Goal: Task Accomplishment & Management: Manage account settings

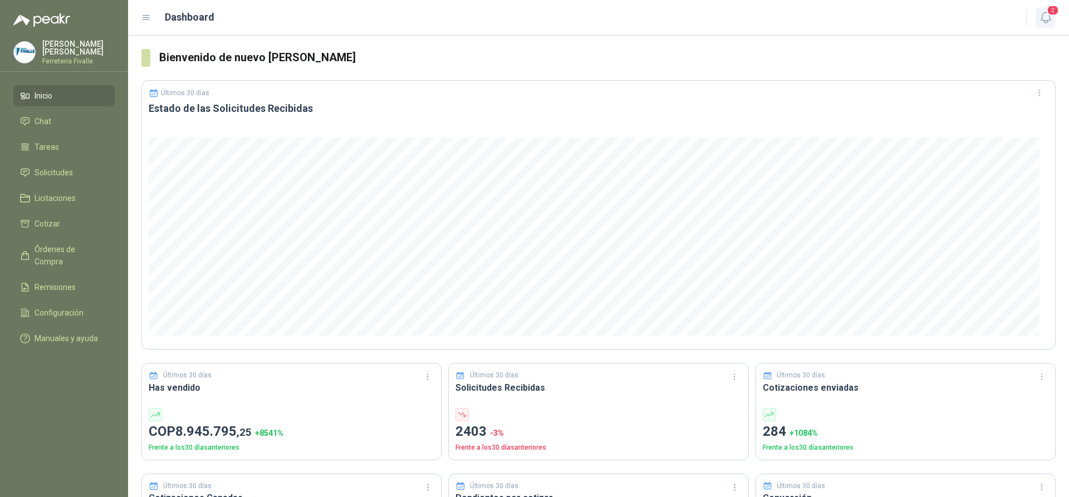
click at [1053, 14] on span "2" at bounding box center [1053, 10] width 12 height 11
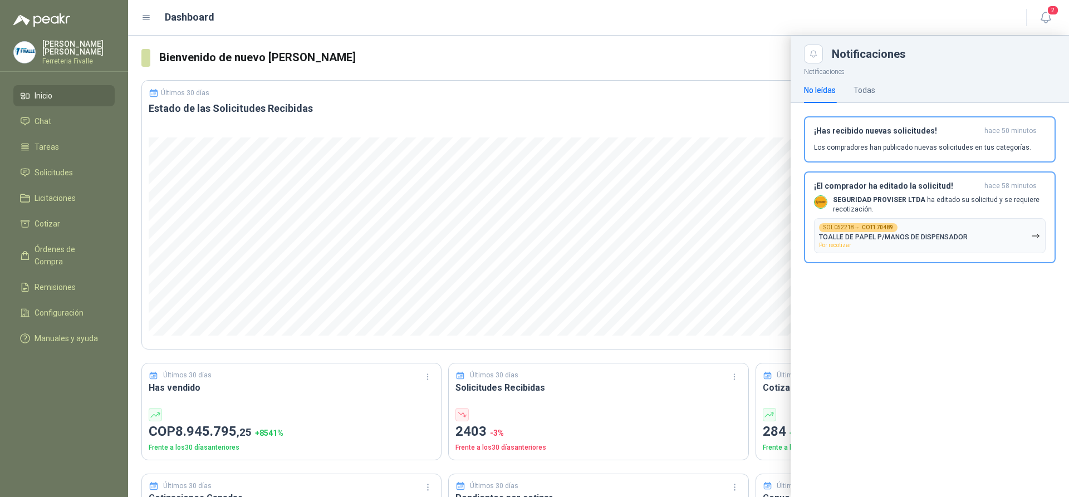
click at [879, 212] on p "SEGURIDAD PROVISER LTDA ha editado su solicitud y se requiere recotización." at bounding box center [939, 204] width 213 height 19
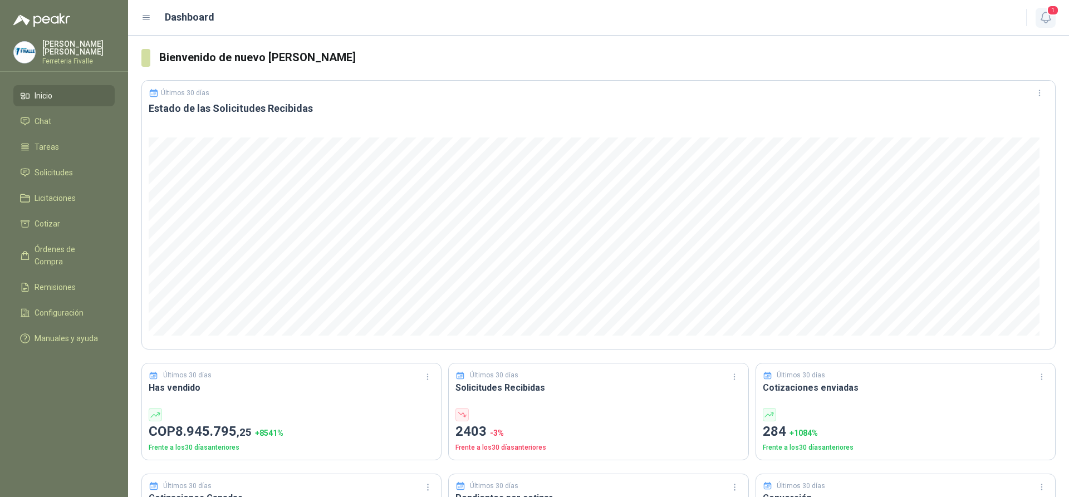
click at [1047, 15] on span "1" at bounding box center [1053, 10] width 12 height 11
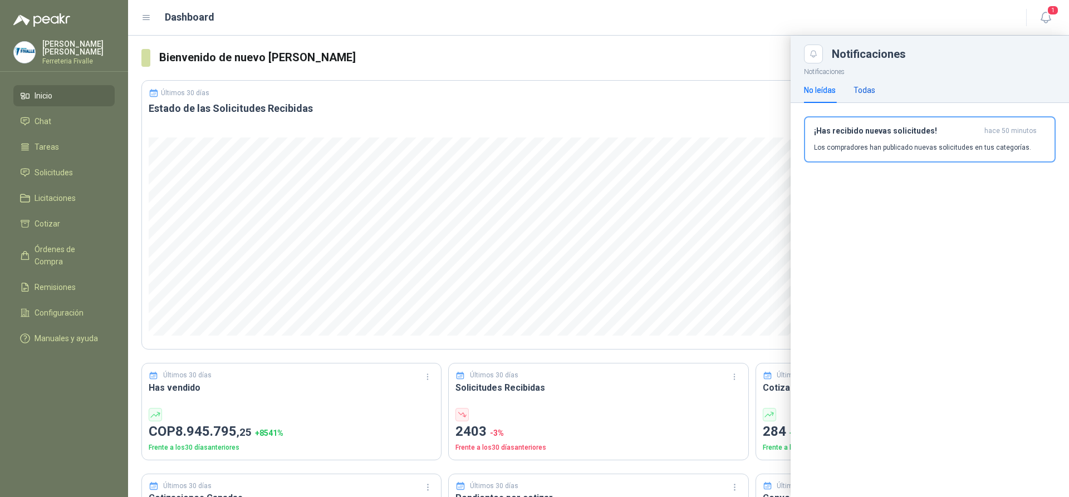
click at [857, 87] on div "Todas" at bounding box center [865, 90] width 22 height 12
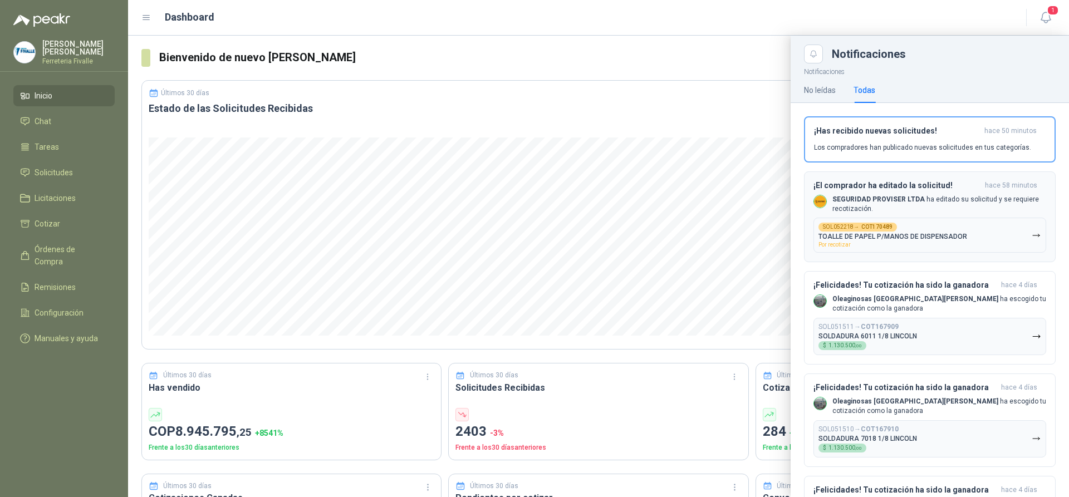
click at [948, 228] on div "SOL052218 → COT170489 TOALLE DE PAPEL P/MANOS DE DISPENSADOR Por recotizar" at bounding box center [892, 235] width 149 height 25
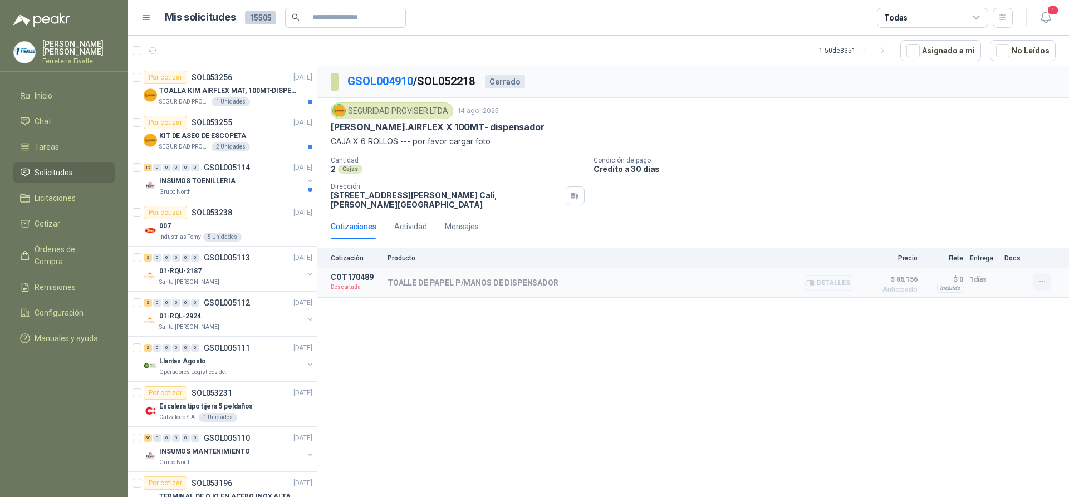
click at [1040, 277] on icon "button" at bounding box center [1042, 281] width 9 height 9
click at [986, 345] on div "GSOL004910 / SOL052218 Cerrado SEGURIDAD PROVISER LTDA 14 ago, 2025 TOALLA [PER…" at bounding box center [693, 283] width 752 height 435
click at [1043, 24] on button "1" at bounding box center [1046, 18] width 20 height 20
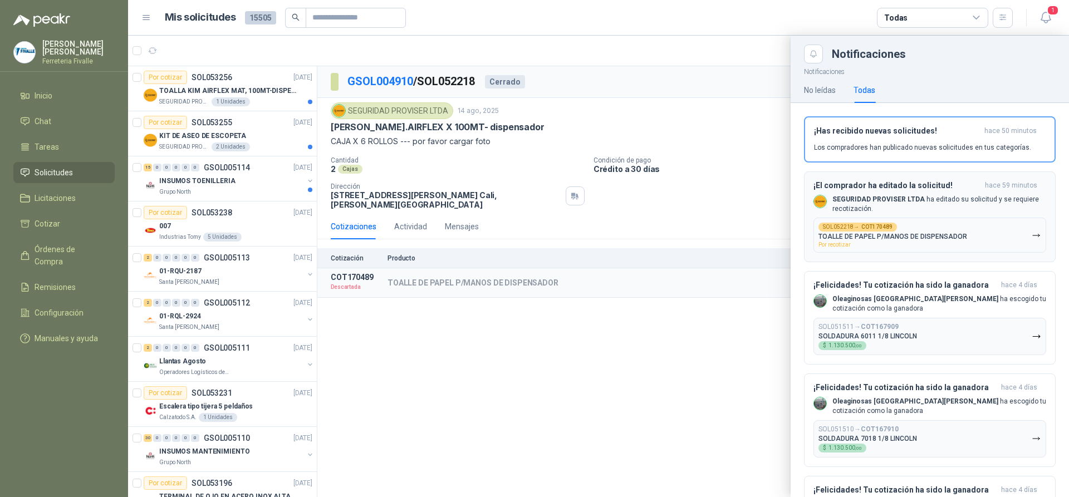
click at [842, 244] on span "Por recotizar" at bounding box center [834, 245] width 32 height 6
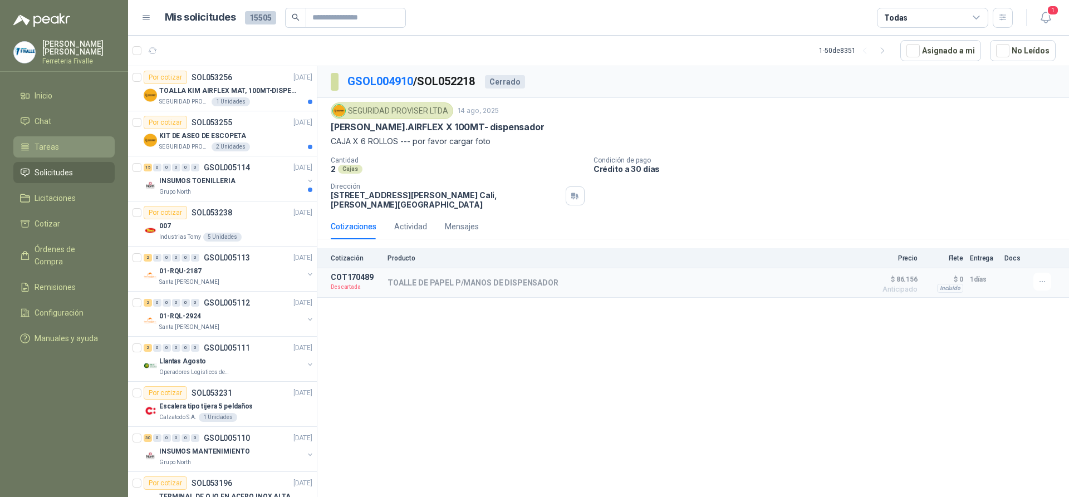
click at [66, 153] on li "Tareas" at bounding box center [64, 147] width 88 height 12
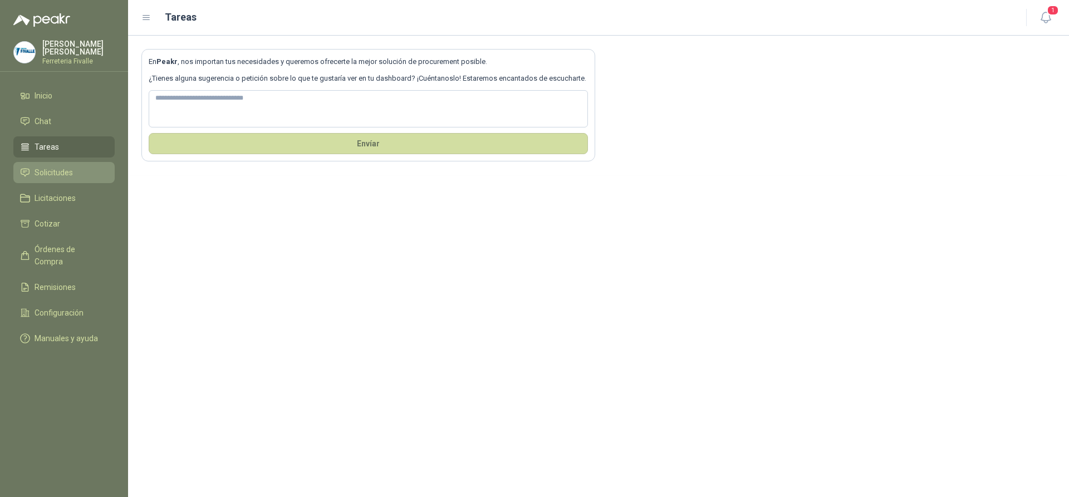
click at [58, 175] on span "Solicitudes" at bounding box center [54, 172] width 38 height 12
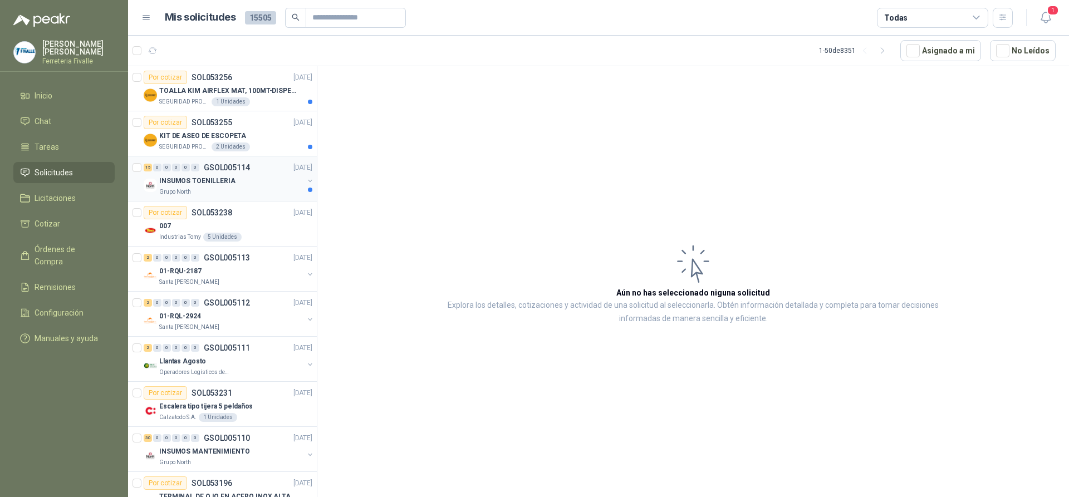
click at [254, 197] on div "15 0 0 0 0 0 GSOL005114 [DATE] INSUMOS TOENILLERIA Grupo North" at bounding box center [222, 178] width 189 height 45
click at [233, 180] on div "INSUMOS TOENILLERIA" at bounding box center [231, 180] width 144 height 13
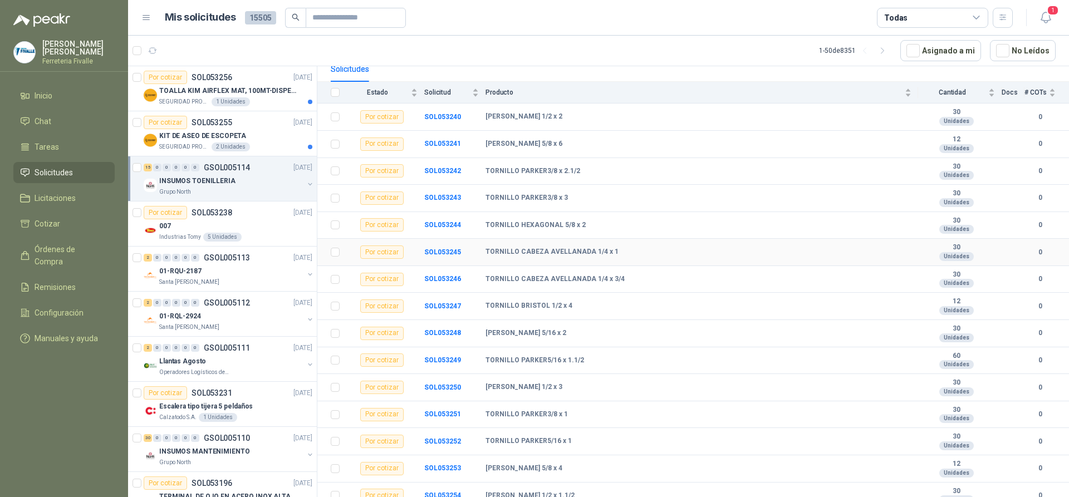
scroll to position [120, 0]
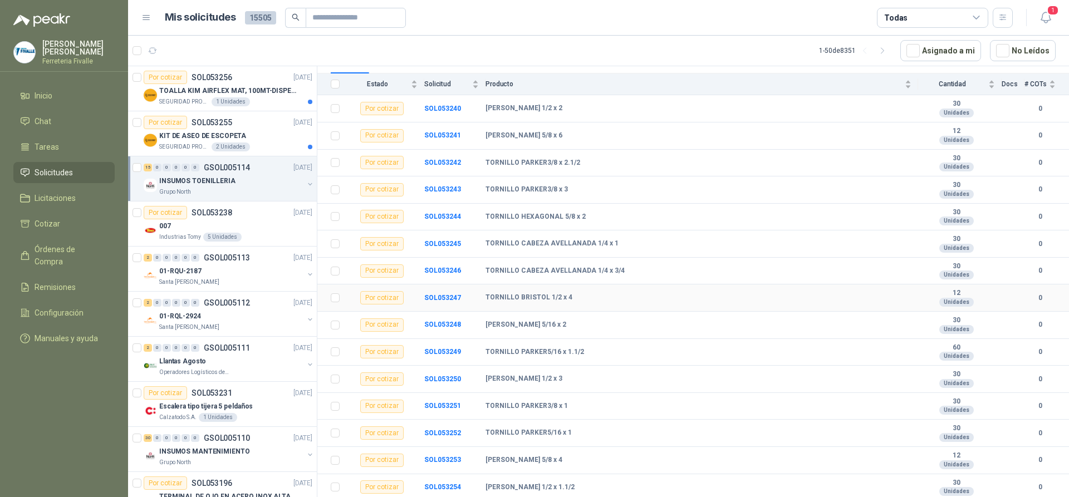
click at [779, 288] on td "TORNILLO BRISTOL 1/2 x 4" at bounding box center [702, 298] width 433 height 27
click at [622, 497] on td "[PERSON_NAME] 1/2 x 1.1/2" at bounding box center [702, 487] width 433 height 27
click at [267, 139] on div "KIT DE ASEO DE ESCOPETA" at bounding box center [235, 135] width 153 height 13
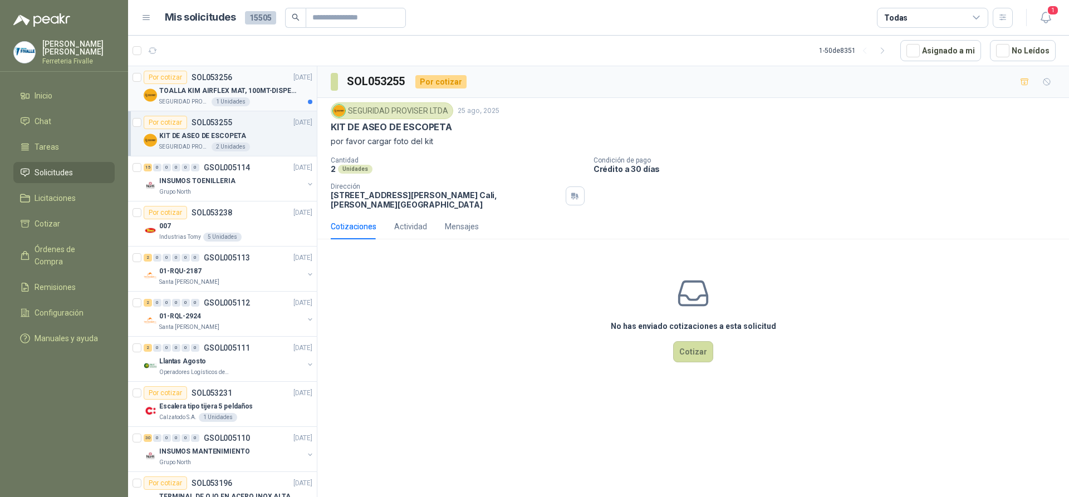
click at [251, 97] on div "TOALLA KIM AIRFLEX MAT, 100MT-DISPENSADOR- caja x6" at bounding box center [235, 90] width 153 height 13
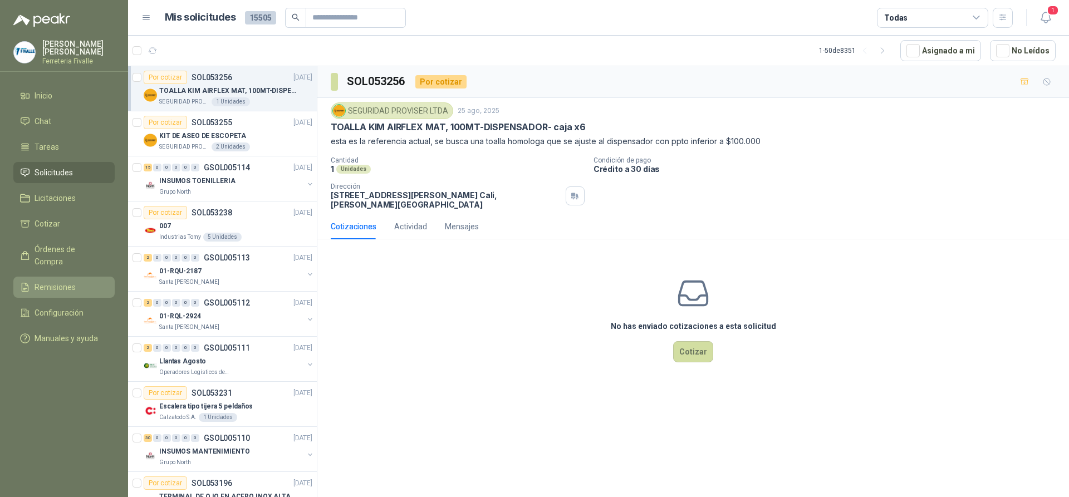
click at [48, 285] on span "Remisiones" at bounding box center [55, 287] width 41 height 12
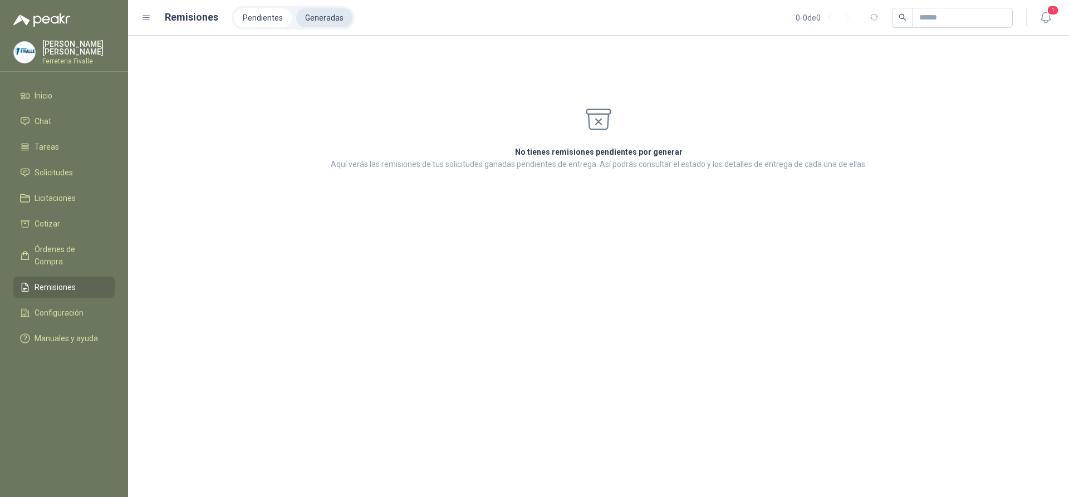
click at [305, 19] on li "Generadas" at bounding box center [324, 17] width 56 height 19
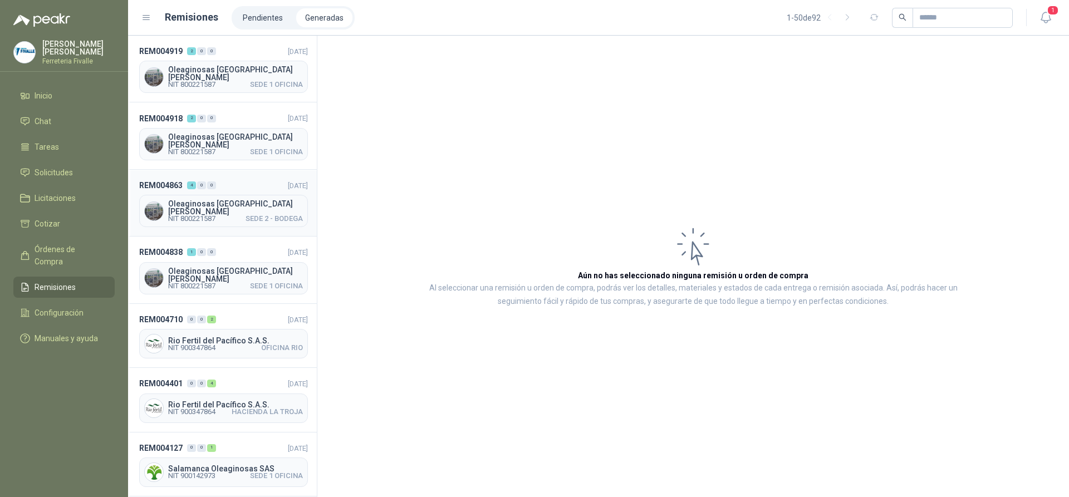
click at [252, 215] on span "SEDE 2 - BODEGA" at bounding box center [274, 218] width 57 height 7
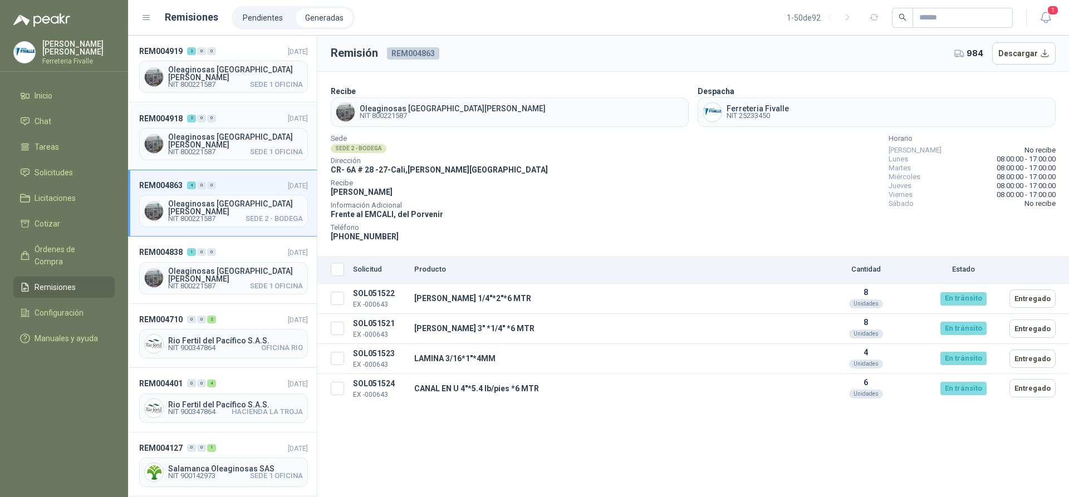
click at [239, 128] on div "Oleaginosas [GEOGRAPHIC_DATA][PERSON_NAME] NIT 800221587 SEDE 1 OFICINA" at bounding box center [223, 144] width 169 height 32
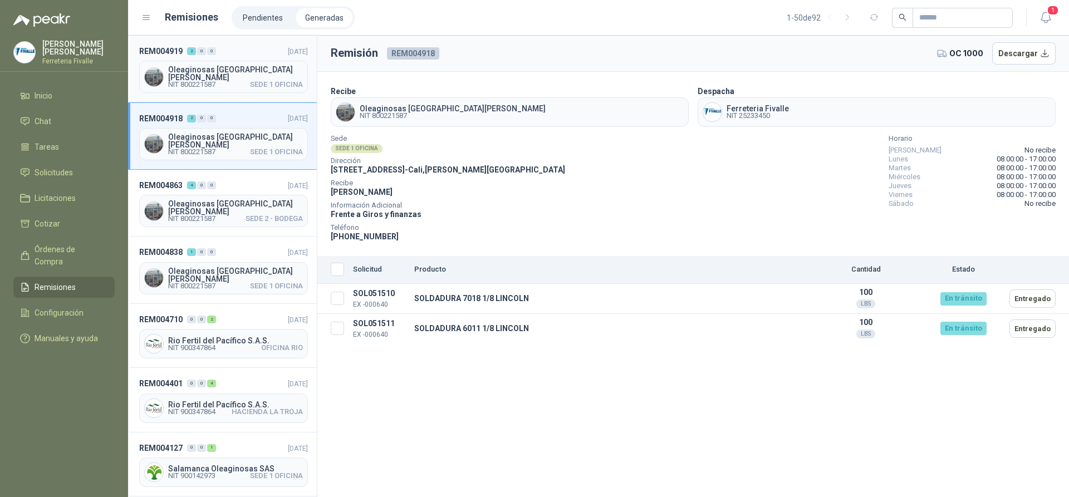
click at [202, 71] on span "Oleaginosas [GEOGRAPHIC_DATA][PERSON_NAME]" at bounding box center [235, 74] width 135 height 16
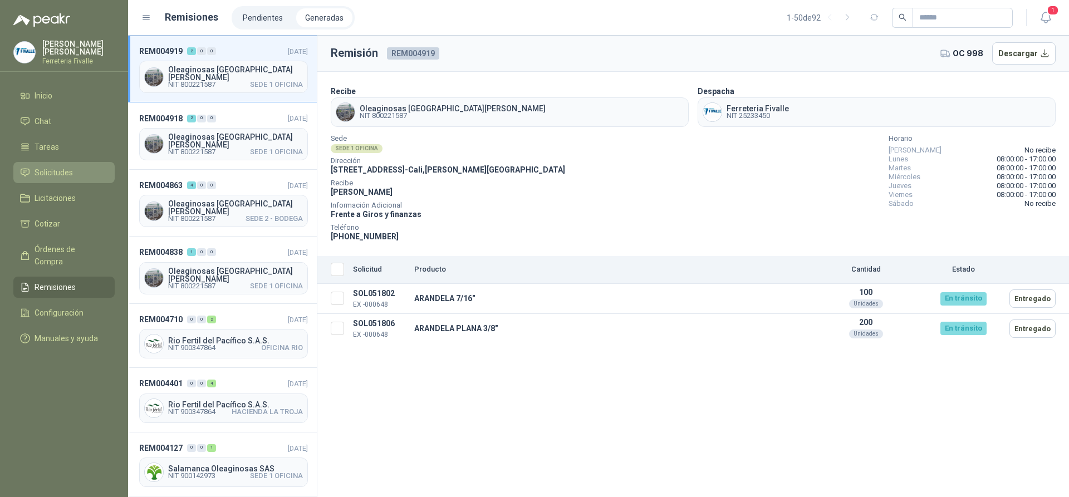
click at [51, 179] on span "Solicitudes" at bounding box center [54, 172] width 38 height 12
